Goal: Information Seeking & Learning: Learn about a topic

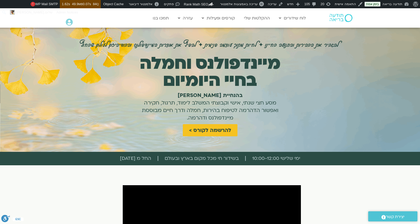
click at [244, 66] on h1 "מיינדפולנס וחמלה בחיי היומיום" at bounding box center [210, 72] width 156 height 34
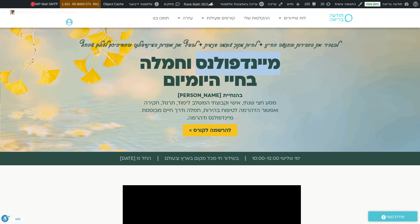
click at [244, 66] on h1 "מיינדפולנס וחמלה בחיי היומיום" at bounding box center [210, 72] width 156 height 34
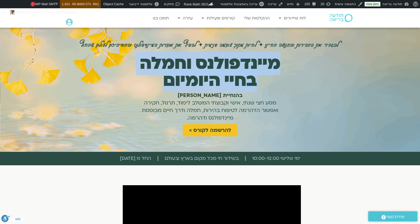
copy div "מיינדפולנס וחמלה בחיי היומיום"
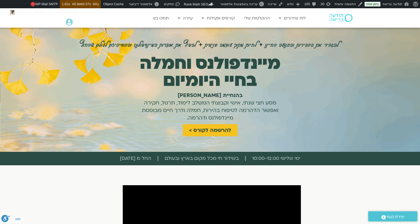
click at [202, 108] on h1 "בהנחיית אלה טולנאי מסע חצי שנתי, אישי וקבוצתי המשלב לימוד, תרגול, חקירה ואפשור …" at bounding box center [210, 107] width 145 height 30
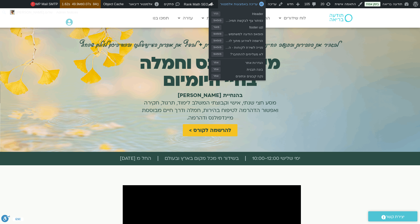
click at [258, 5] on span "עריכה באמצעות אלמנטור" at bounding box center [239, 4] width 38 height 4
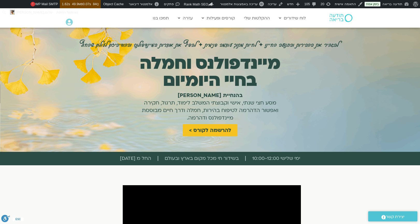
click at [212, 74] on h1 "מיינדפולנס וחמלה בחיי היומיום" at bounding box center [210, 72] width 156 height 34
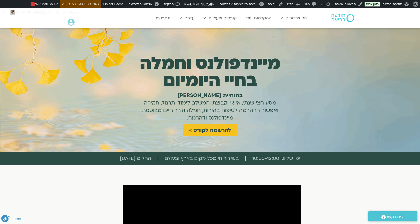
click at [235, 55] on h1 "מיינדפולנס וחמלה בחיי היומיום" at bounding box center [210, 72] width 156 height 34
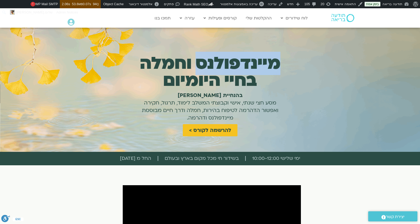
click at [235, 55] on h1 "מיינדפולנס וחמלה בחיי היומיום" at bounding box center [210, 72] width 156 height 34
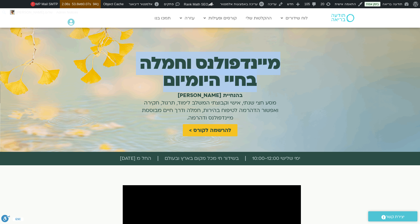
click at [235, 55] on h1 "מיינדפולנס וחמלה בחיי היומיום" at bounding box center [210, 72] width 156 height 34
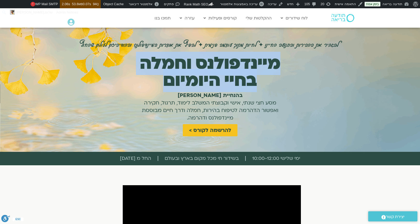
copy div "מיינדפולנס וחמלה בחיי היומיום"
click at [233, 91] on div "בהנחיית אלה טולנאי מסע חצי שנתי, אישי וקבוצתי המשלב לימוד, תרגול, חקירה ואפשור …" at bounding box center [210, 106] width 145 height 35
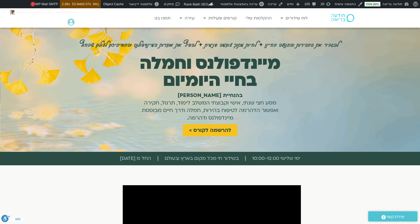
click at [234, 107] on h1 "בהנחיית אלה טולנאי מסע חצי שנתי, אישי וקבוצתי המשלב לימוד, תרגול, חקירה ואפשור …" at bounding box center [210, 107] width 145 height 30
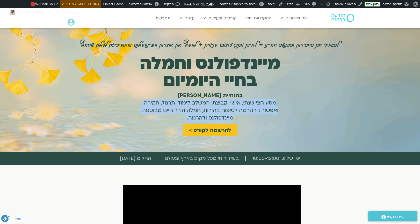
click at [234, 107] on h1 "בהנחיית אלה טולנאי מסע חצי שנתי, אישי וקבוצתי המשלב לימוד, תרגול, חקירה ואפשור …" at bounding box center [210, 107] width 145 height 30
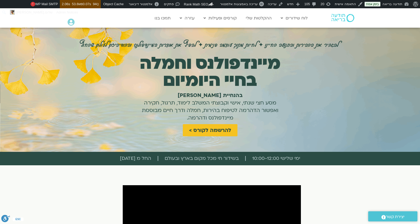
click at [228, 95] on b "בהנחיית אלה טולנאי" at bounding box center [210, 95] width 65 height 7
copy b "בהנחיית אלה טולנאי"
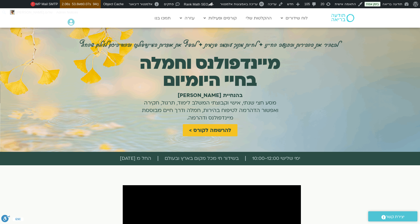
click at [243, 104] on h1 "בהנחיית אלה טולנאי מסע חצי שנתי, אישי וקבוצתי המשלב לימוד, תרגול, חקירה ואפשור …" at bounding box center [210, 107] width 145 height 30
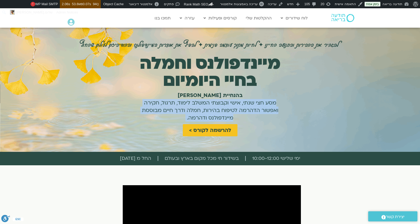
click at [243, 104] on h1 "בהנחיית אלה טולנאי מסע חצי שנתי, אישי וקבוצתי המשלב לימוד, תרגול, חקירה ואפשור …" at bounding box center [210, 107] width 145 height 30
copy div "מסע חצי שנתי, אישי וקבוצתי המשלב לימוד, תרגול, חקירה ואפשור הדהרמה לטיפוח בהירו…"
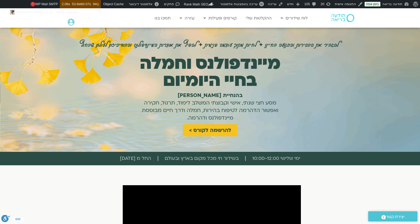
click at [253, 41] on h6 "להגביר את הבהירות והתנועה בחיינו ✦ לחיות מתוך עוצמה פנימית ✦ להפיץ את אוצרות המ…" at bounding box center [210, 43] width 278 height 11
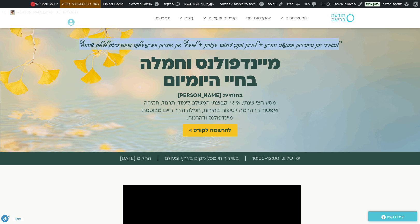
click at [253, 41] on h6 "להגביר את הבהירות והתנועה בחיינו ✦ לחיות מתוך עוצמה פנימית ✦ להפיץ את אוצרות המ…" at bounding box center [210, 43] width 278 height 11
copy div "להגביר את הבהירות והתנועה בחיינו ✦ לחיות מתוך עוצמה פנימית ✦ להפיץ את אוצרות המ…"
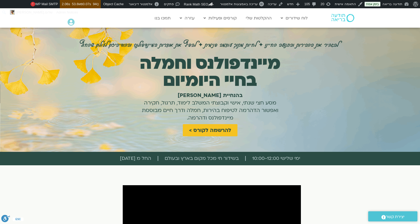
click at [255, 158] on span "ימי שלישי 10:00-12:00" at bounding box center [276, 159] width 48 height 8
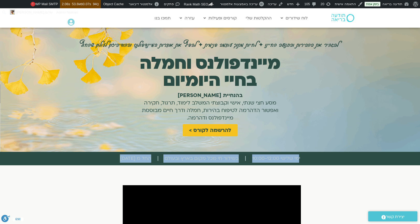
click at [148, 155] on span "החל מ 04.12.25​" at bounding box center [135, 159] width 31 height 8
copy div "ימי שלישי 10:00-12:00 בשידור חי מכל מקום בארץ ובעולם החל מ 04.12.25​"
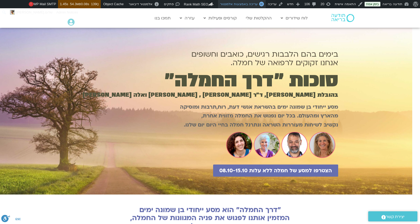
click at [258, 6] on span "עריכה באמצעות אלמנטור" at bounding box center [239, 4] width 38 height 4
